Goal: Transaction & Acquisition: Purchase product/service

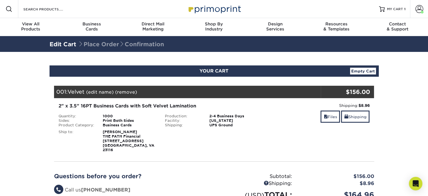
click at [269, 128] on div "Shipping: $8.96 Discount: - $0.00 Files Shipping" at bounding box center [320, 127] width 107 height 50
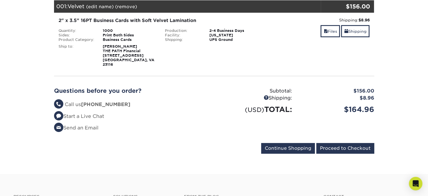
scroll to position [113, 0]
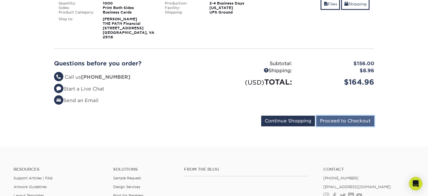
click at [354, 116] on input "Proceed to Checkout" at bounding box center [345, 120] width 58 height 11
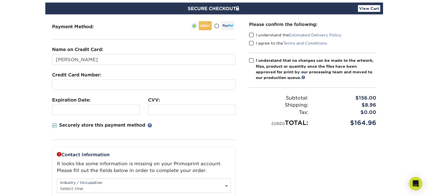
scroll to position [56, 0]
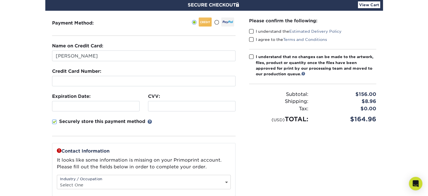
click at [109, 109] on div at bounding box center [96, 106] width 88 height 10
click at [166, 99] on div "CVV:" at bounding box center [192, 102] width 96 height 18
click at [172, 121] on div "Securely store this payment method" at bounding box center [144, 127] width 184 height 18
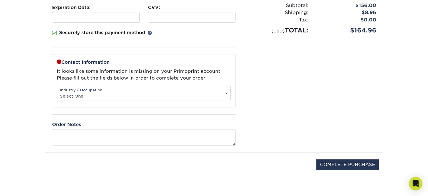
scroll to position [169, 0]
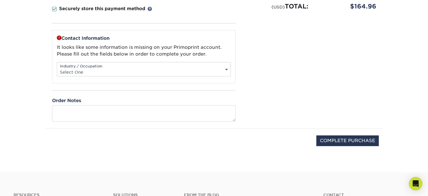
click at [103, 67] on div "Industry / Occupation Select One Administrative Executive Human Resources Const…" at bounding box center [144, 69] width 174 height 14
click at [143, 57] on div "Contact Information It looks like some information is missing on your Primoprin…" at bounding box center [144, 56] width 184 height 53
click at [223, 66] on div "Industry / Occupation Select One Administrative Executive Human Resources Const…" at bounding box center [144, 69] width 174 height 14
click at [263, 57] on div "Please confirm the following: I understand the Estimated Delivery Policy I agre…" at bounding box center [312, 13] width 141 height 230
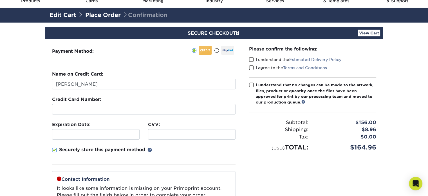
click at [202, 168] on fieldset "Name on Credit Card: Angelia Shay Credit Card Number: Expiration Date: CVV:" at bounding box center [144, 121] width 184 height 100
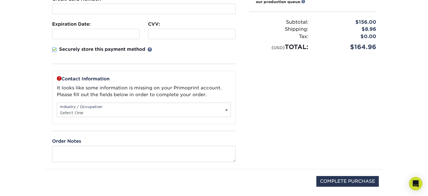
scroll to position [141, 0]
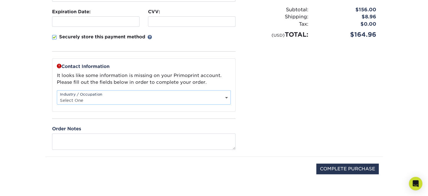
click at [111, 97] on select "Select One Administrative Executive Human Resources Construction Education Ente…" at bounding box center [143, 100] width 173 height 8
select select "9"
click at [57, 96] on select "Select One Administrative Executive Human Resources Construction Education Ente…" at bounding box center [143, 100] width 173 height 8
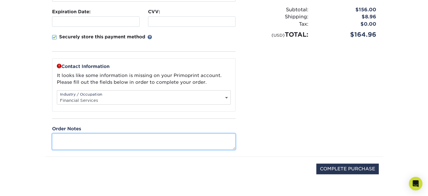
click at [175, 141] on textarea at bounding box center [144, 141] width 184 height 16
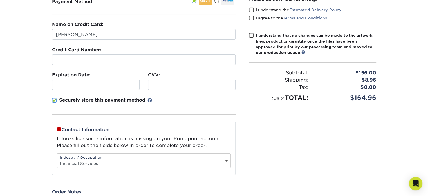
scroll to position [0, 0]
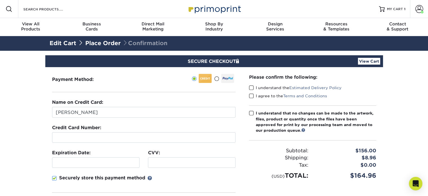
type textarea "Please contact if there are any recommended changes."
click at [375, 59] on link "View Cart" at bounding box center [369, 61] width 22 height 7
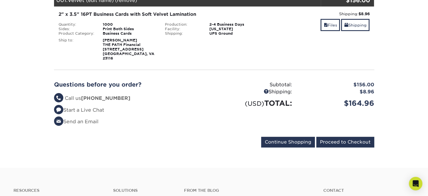
scroll to position [28, 0]
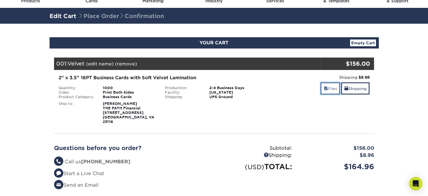
click at [329, 92] on link "Files" at bounding box center [330, 88] width 19 height 12
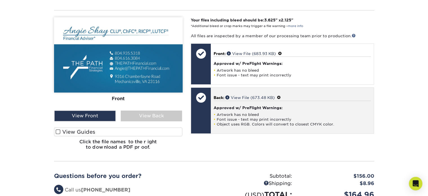
scroll to position [169, 0]
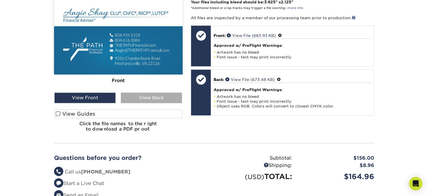
click at [160, 92] on div "View Back" at bounding box center [151, 97] width 61 height 11
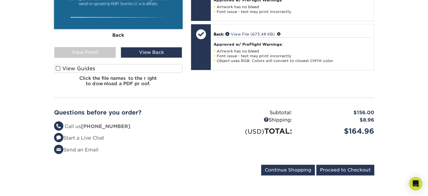
scroll to position [253, 0]
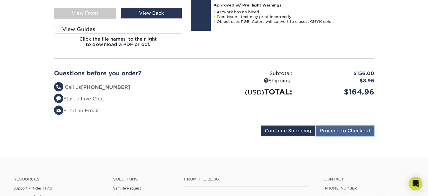
click at [351, 125] on input "Proceed to Checkout" at bounding box center [345, 130] width 58 height 11
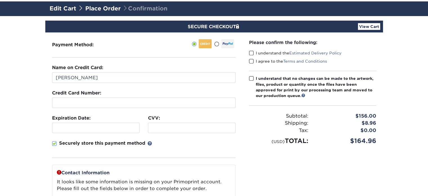
scroll to position [56, 0]
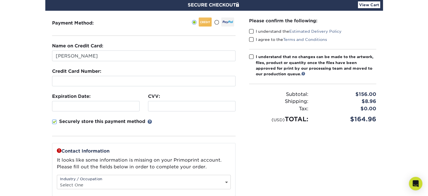
click at [112, 102] on div at bounding box center [96, 106] width 88 height 10
click at [169, 102] on div at bounding box center [192, 106] width 88 height 10
click at [186, 128] on div "Securely store this payment method" at bounding box center [144, 127] width 184 height 18
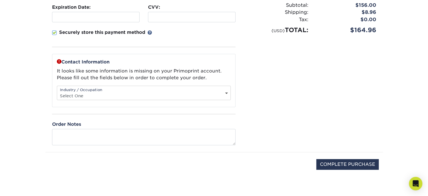
scroll to position [169, 0]
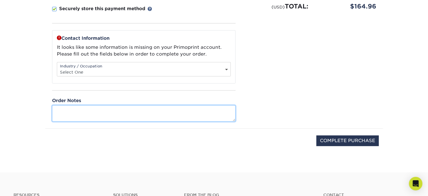
click at [144, 110] on textarea at bounding box center [144, 113] width 184 height 16
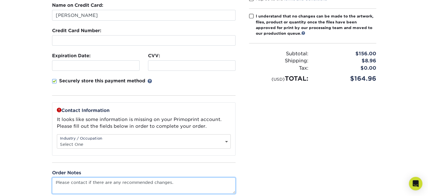
scroll to position [28, 0]
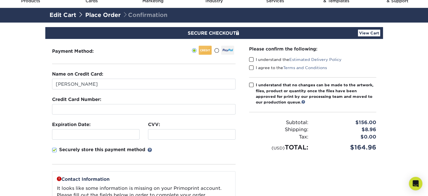
type textarea "Please contact if there are any recommended changes."
click at [252, 58] on span at bounding box center [251, 59] width 5 height 5
click at [0, 0] on input "I understand the Estimated Delivery Policy" at bounding box center [0, 0] width 0 height 0
click at [251, 68] on span at bounding box center [251, 67] width 5 height 5
click at [0, 0] on input "I agree to the Terms and Conditions" at bounding box center [0, 0] width 0 height 0
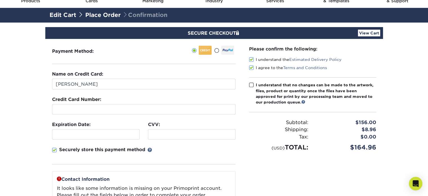
click at [251, 83] on span at bounding box center [251, 84] width 5 height 5
click at [0, 0] on input "I understand that no changes can be made to the artwork, files, product or quan…" at bounding box center [0, 0] width 0 height 0
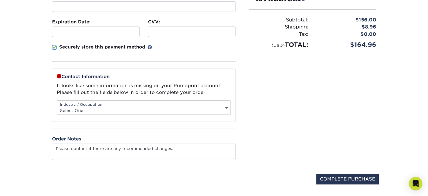
scroll to position [169, 0]
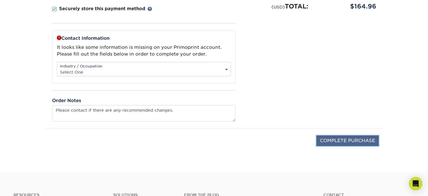
click at [362, 137] on input "COMPLETE PURCHASE" at bounding box center [347, 140] width 63 height 11
type input "COMPLETE PURCHASE"
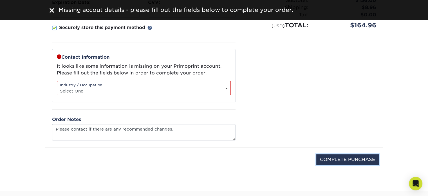
scroll to position [141, 0]
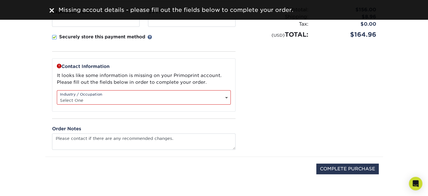
click at [181, 95] on div "Industry / Occupation Select One Administrative Executive Human Resources Const…" at bounding box center [144, 97] width 174 height 14
click at [146, 96] on select "Select One Administrative Executive Human Resources Construction Education Ente…" at bounding box center [143, 100] width 173 height 8
select select "9"
click at [57, 96] on select "Select One Administrative Executive Human Resources Construction Education Ente…" at bounding box center [143, 100] width 173 height 8
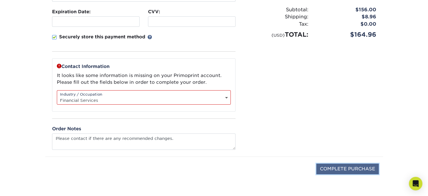
click at [333, 168] on input "COMPLETE PURCHASE" at bounding box center [347, 168] width 63 height 11
type input "PROCESSING, PLEASE WAIT..."
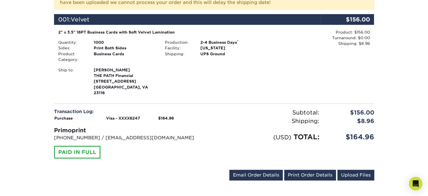
scroll to position [197, 0]
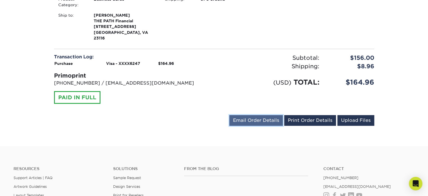
click at [269, 117] on link "Email Order Details" at bounding box center [255, 120] width 53 height 11
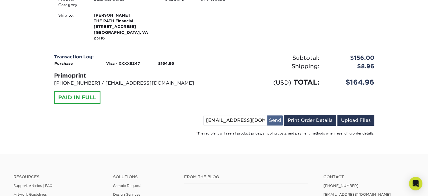
click at [273, 115] on button "Send" at bounding box center [274, 120] width 15 height 10
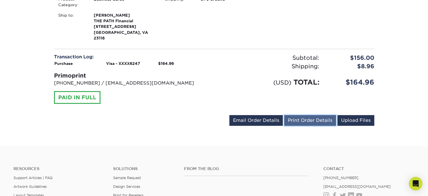
click at [313, 116] on link "Print Order Details" at bounding box center [310, 120] width 52 height 11
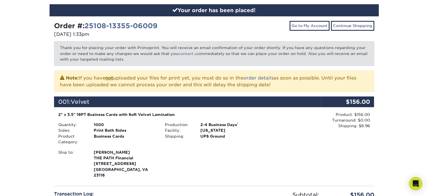
scroll to position [28, 0]
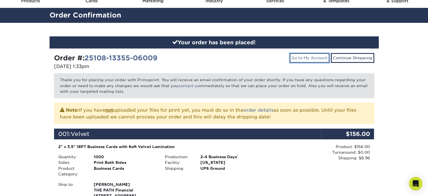
click at [319, 57] on link "Go to My Account" at bounding box center [310, 58] width 40 height 10
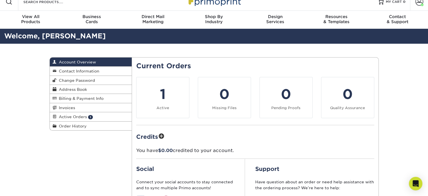
scroll to position [28, 0]
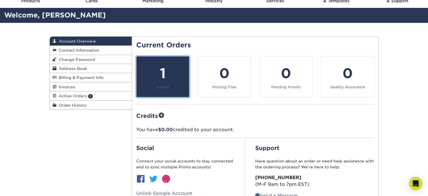
click at [162, 84] on link "1 Active" at bounding box center [162, 76] width 53 height 41
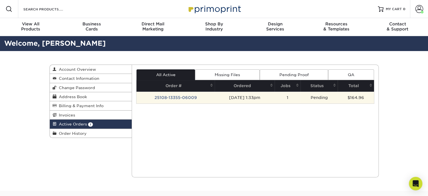
click at [306, 96] on td "Pending" at bounding box center [319, 98] width 37 height 12
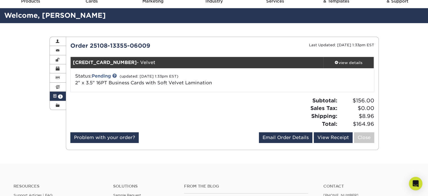
scroll to position [28, 0]
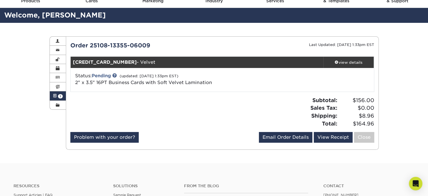
click at [107, 86] on div "Status: Pending (updated: [DATE] 1:33pm EST) 2" x 3.5" 16PT Business Cards with…" at bounding box center [222, 80] width 312 height 24
click at [107, 75] on link "Pending" at bounding box center [101, 75] width 19 height 5
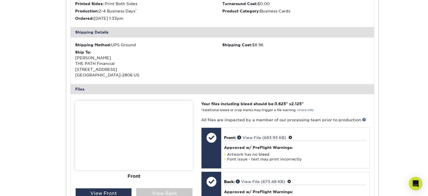
scroll to position [225, 0]
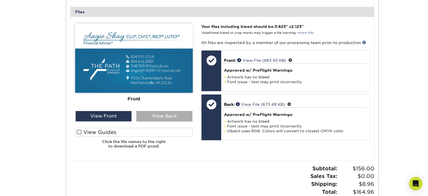
click at [167, 117] on div "View Back" at bounding box center [164, 116] width 56 height 11
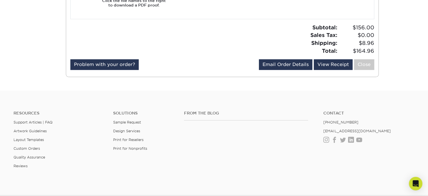
scroll to position [253, 0]
